Goal: Information Seeking & Learning: Learn about a topic

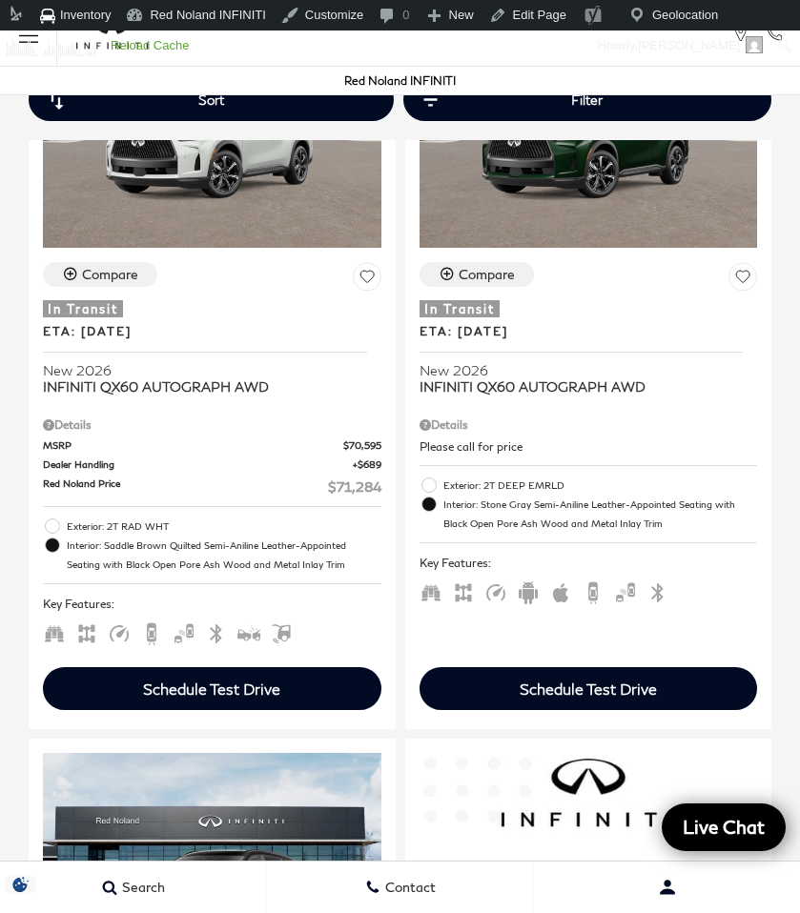
scroll to position [2224, 0]
